Goal: Find specific page/section: Find specific page/section

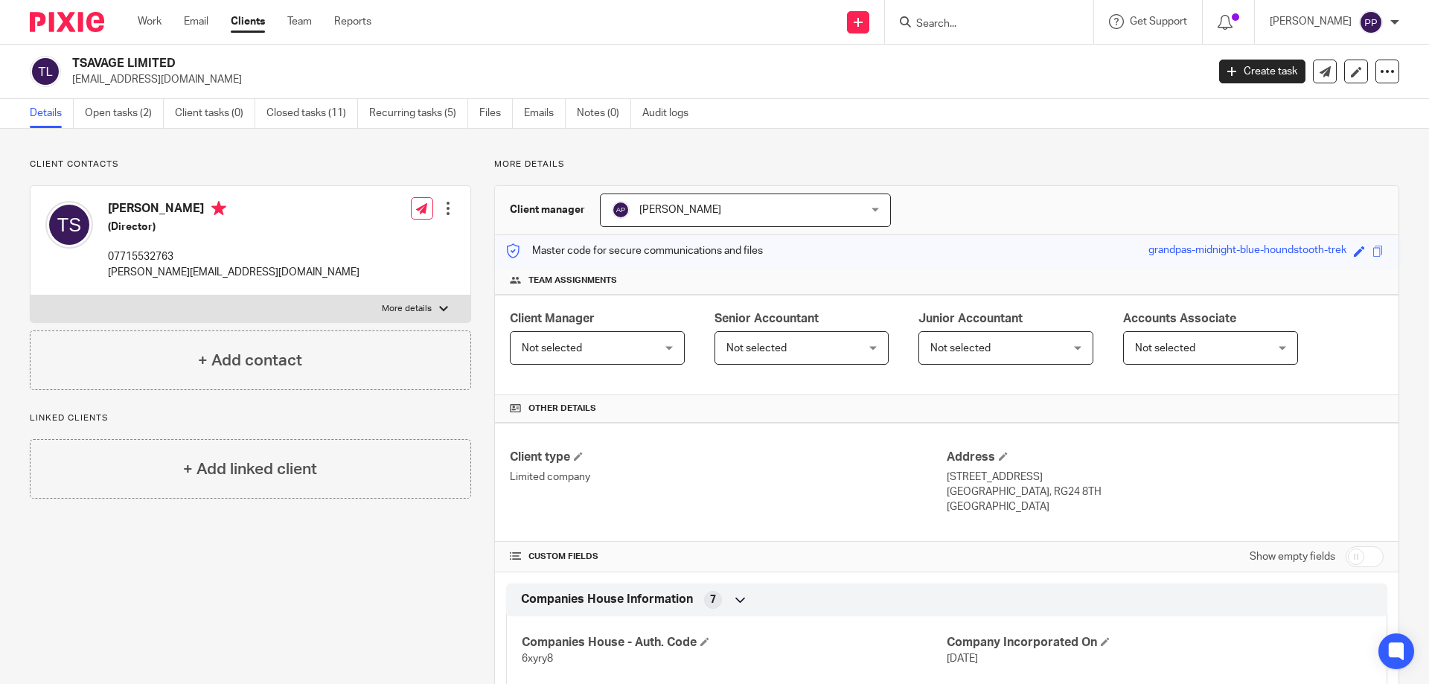
click at [931, 33] on div at bounding box center [989, 22] width 208 height 44
click at [937, 27] on input "Search" at bounding box center [982, 24] width 134 height 13
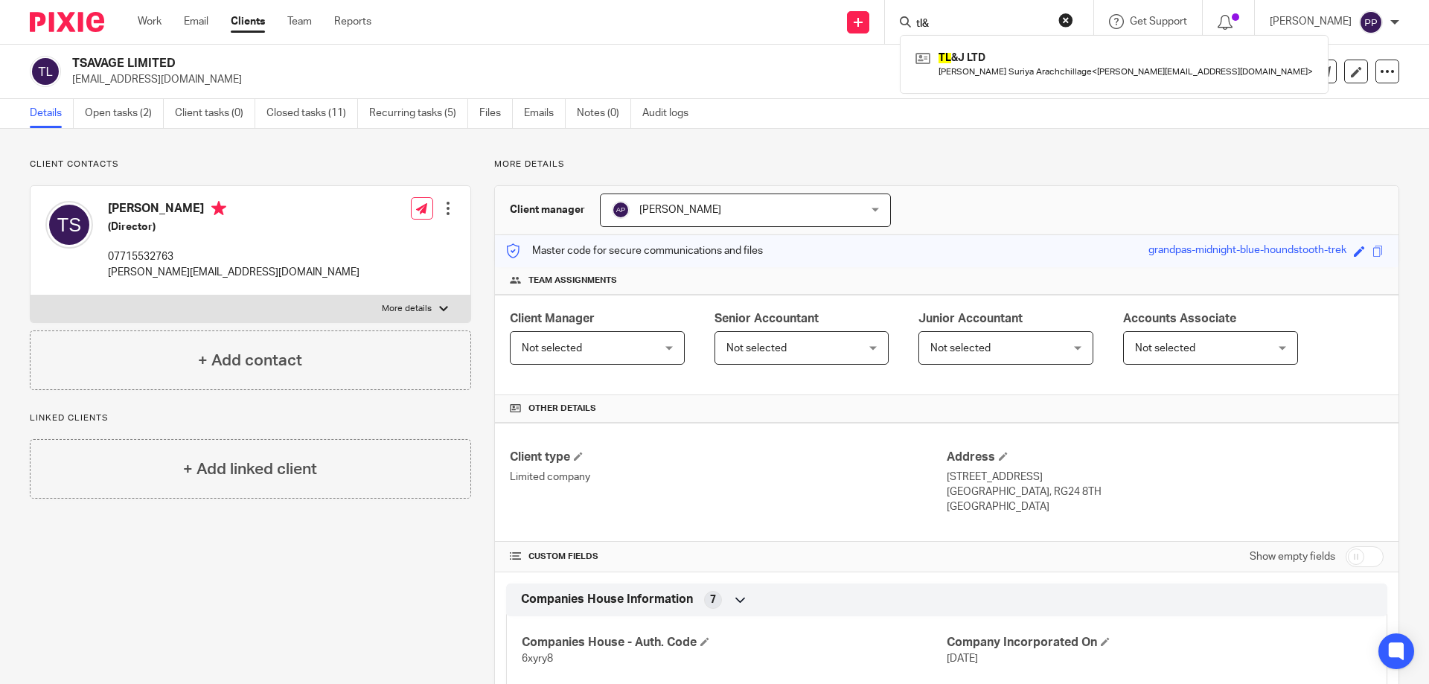
type input "tl&"
click at [974, 88] on div "TL &J LTD [PERSON_NAME] Suriya Arachchillage < [PERSON_NAME][EMAIL_ADDRESS][DOM…" at bounding box center [1114, 64] width 429 height 58
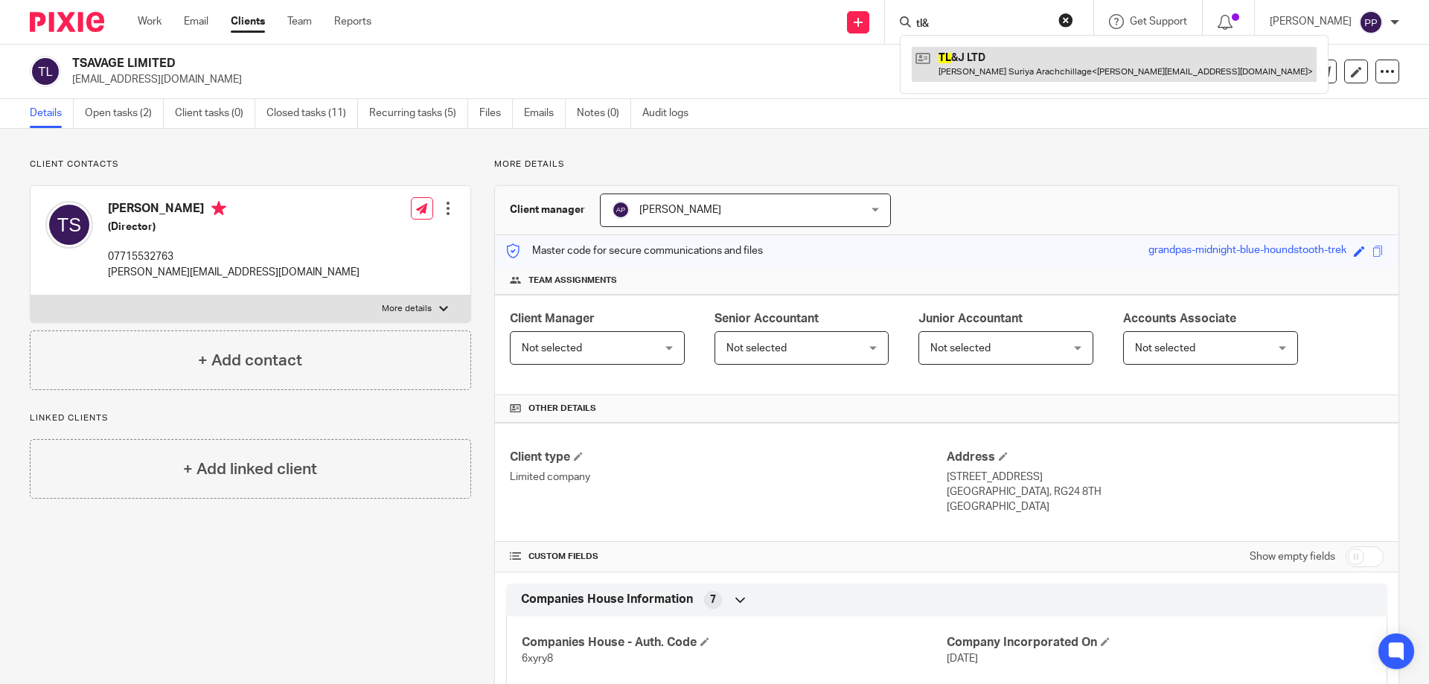
click at [976, 73] on link at bounding box center [1114, 64] width 405 height 34
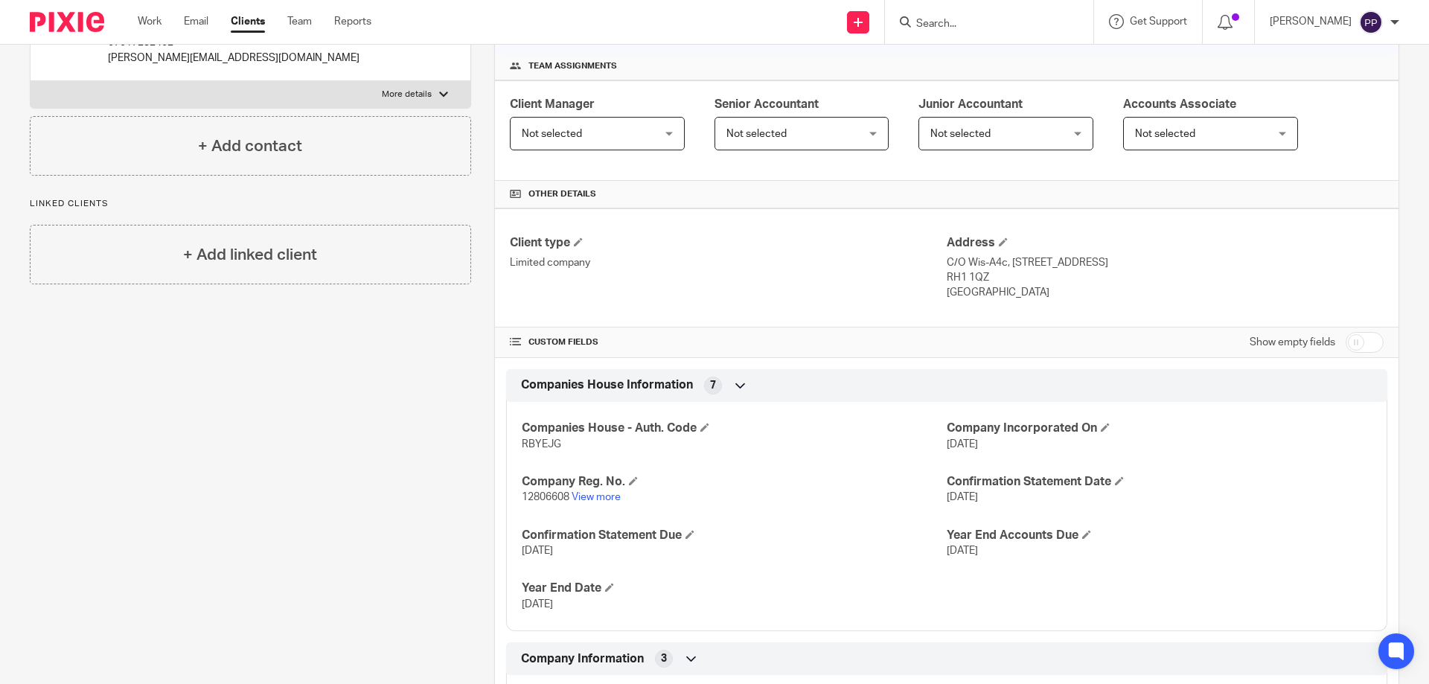
scroll to position [223, 0]
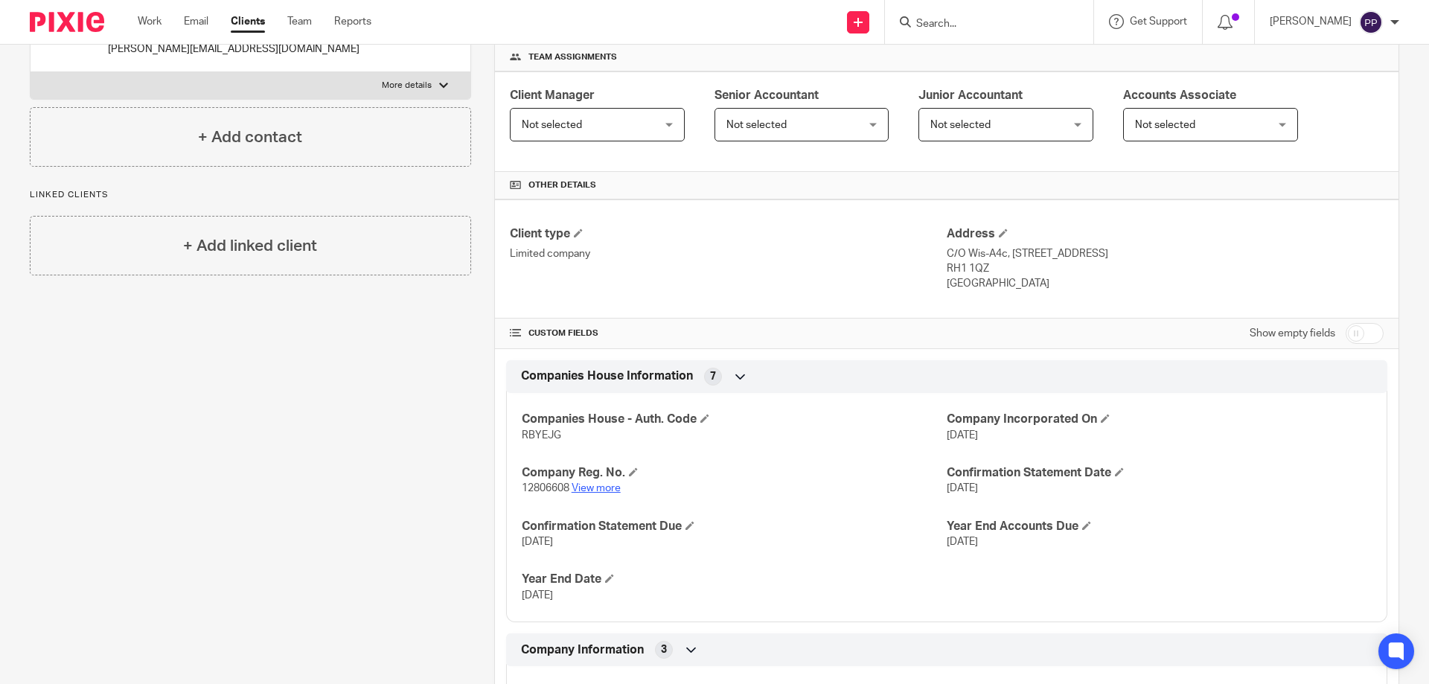
click at [610, 488] on link "View more" at bounding box center [596, 488] width 49 height 10
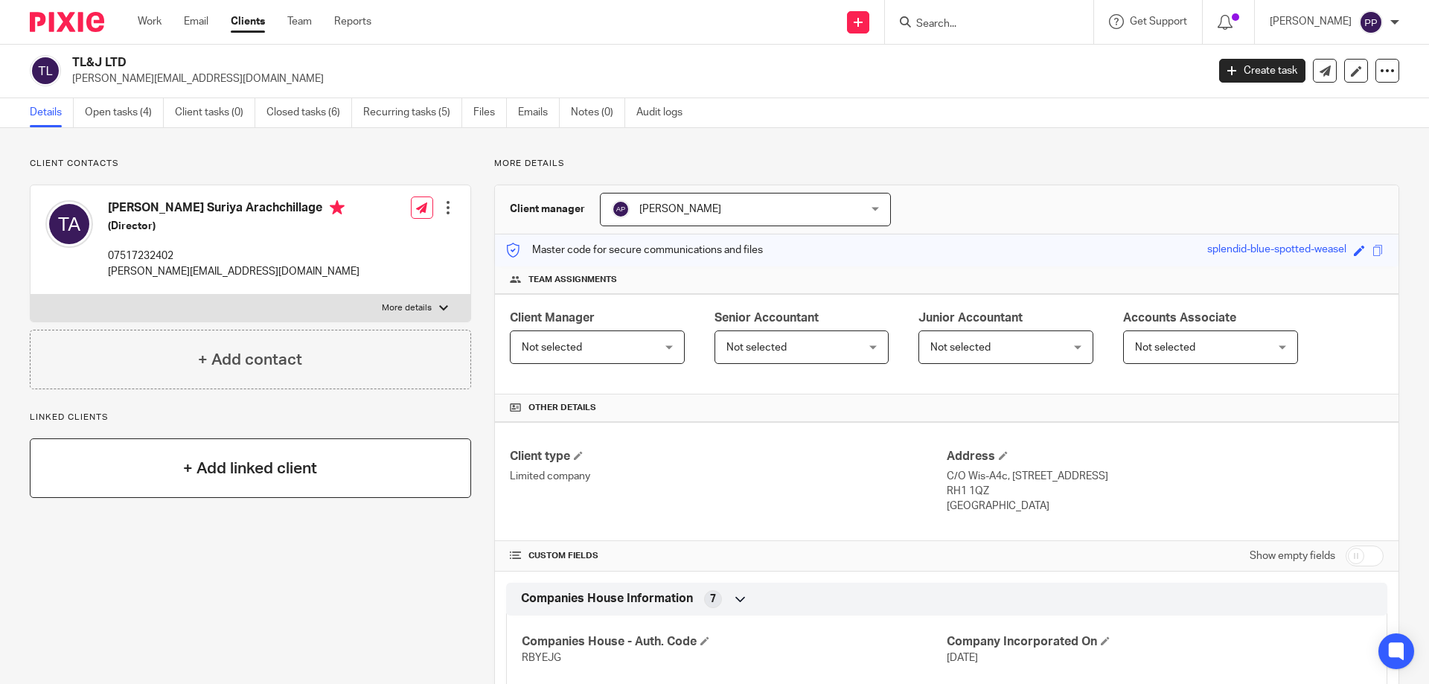
scroll to position [0, 0]
